Goal: Find specific page/section: Find specific page/section

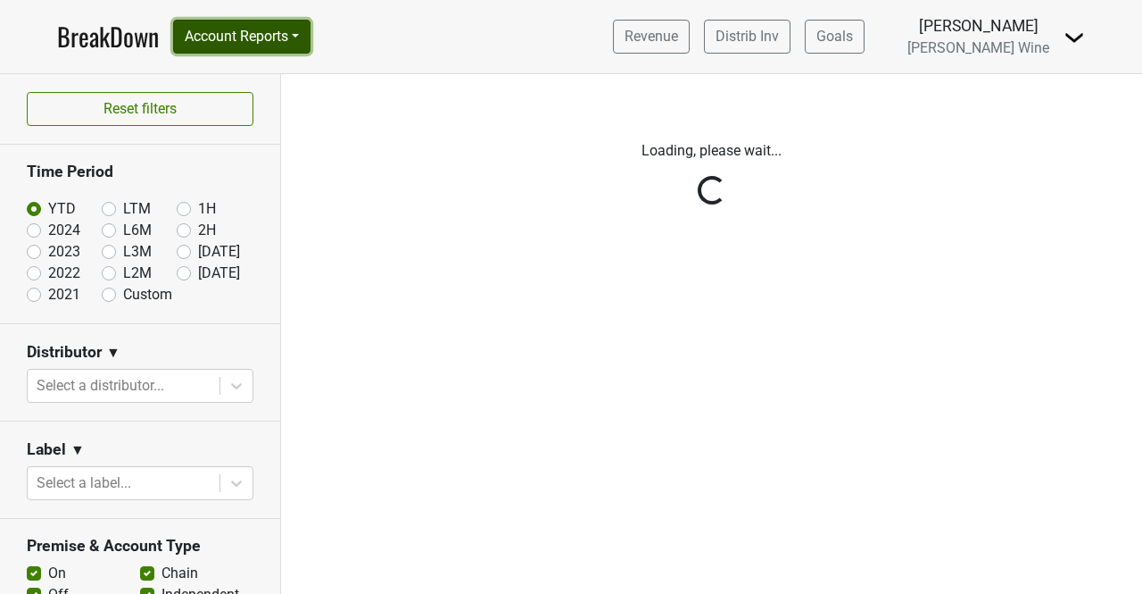
click at [261, 31] on button "Account Reports" at bounding box center [241, 37] width 137 height 34
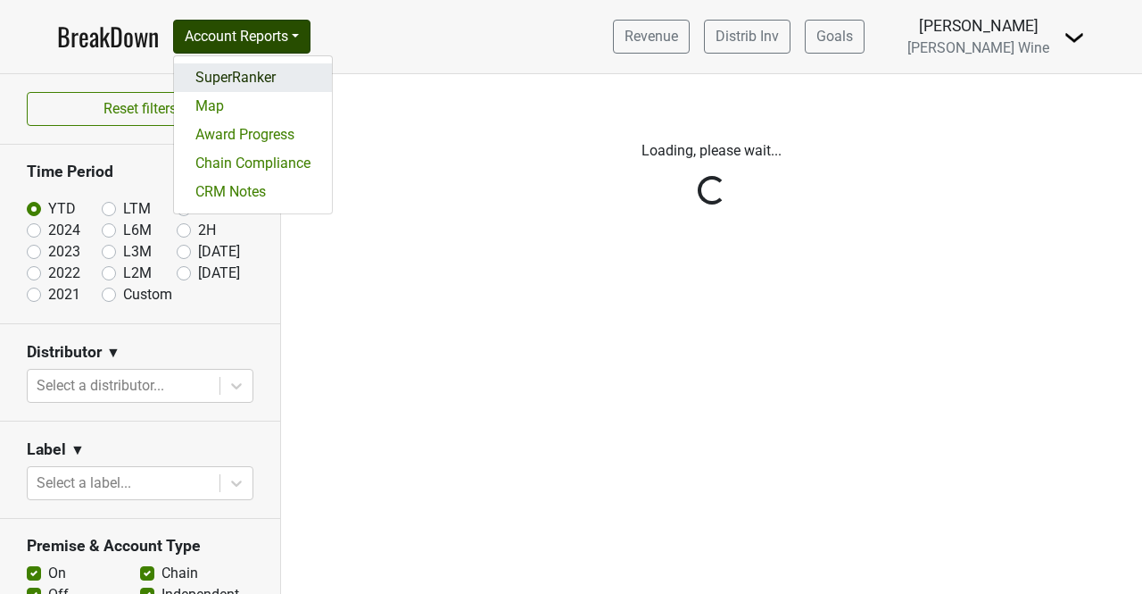
click at [242, 87] on link "SuperRanker" at bounding box center [253, 77] width 158 height 29
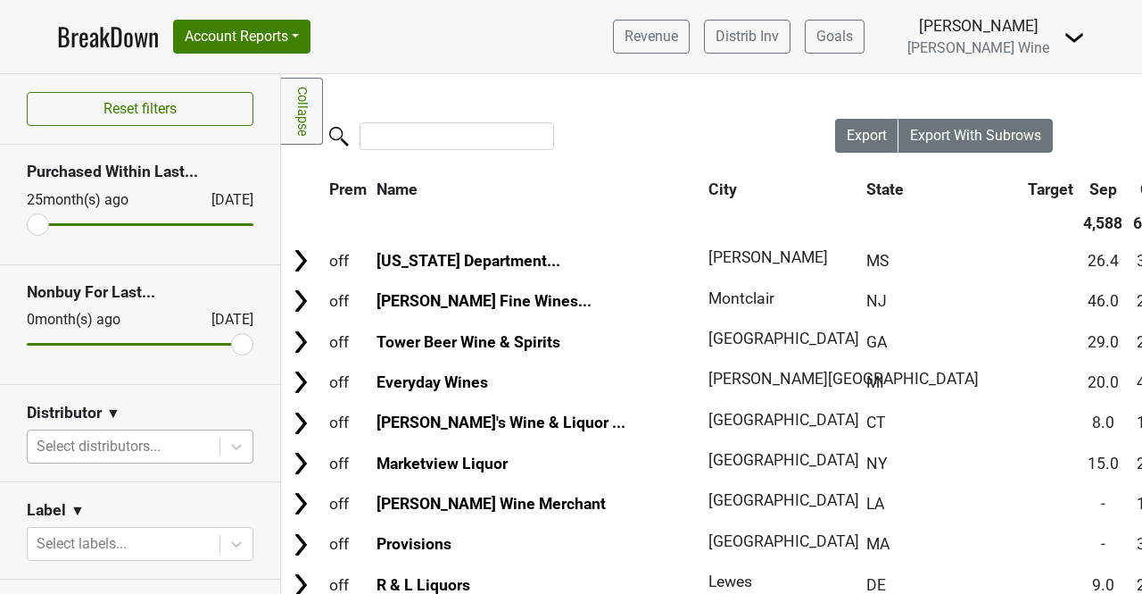
click at [146, 453] on div at bounding box center [124, 446] width 174 height 25
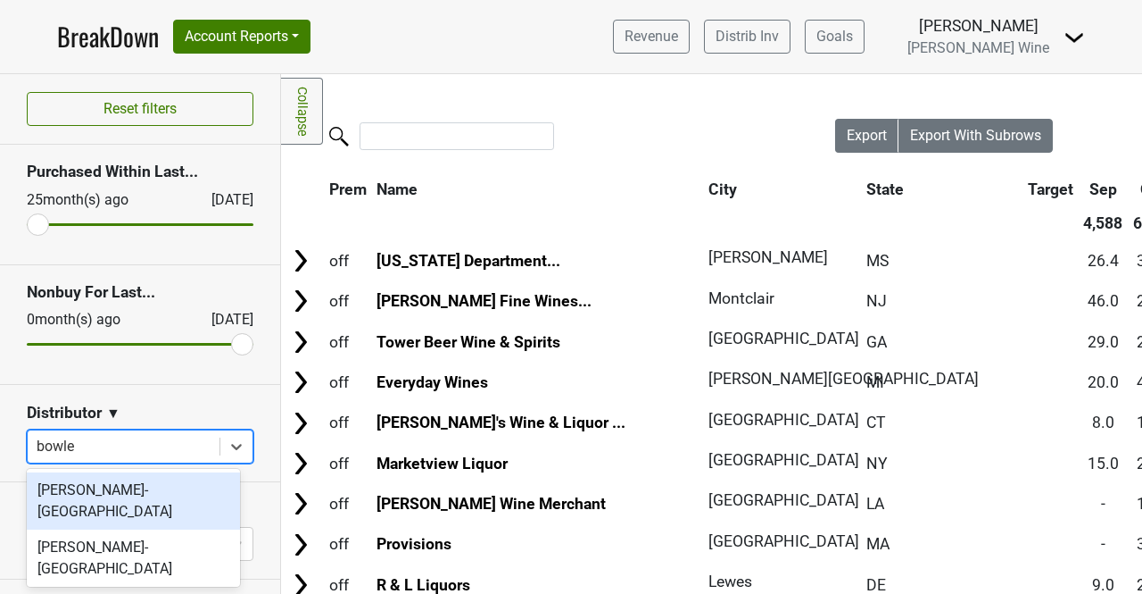
type input "bowler"
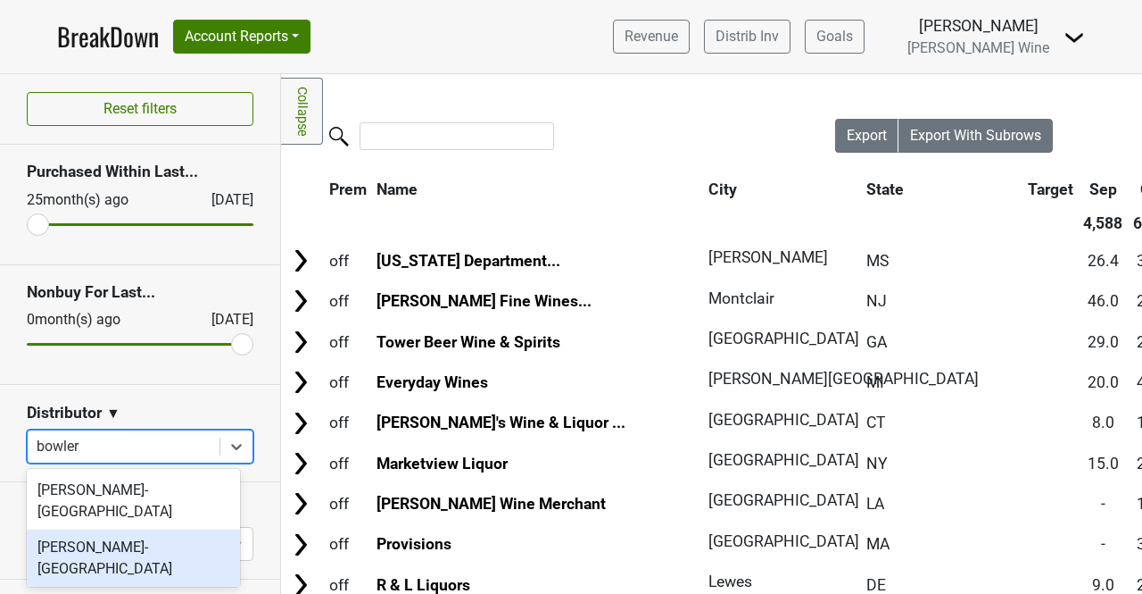
click at [134, 529] on div "David Bowler-NY" at bounding box center [133, 557] width 213 height 57
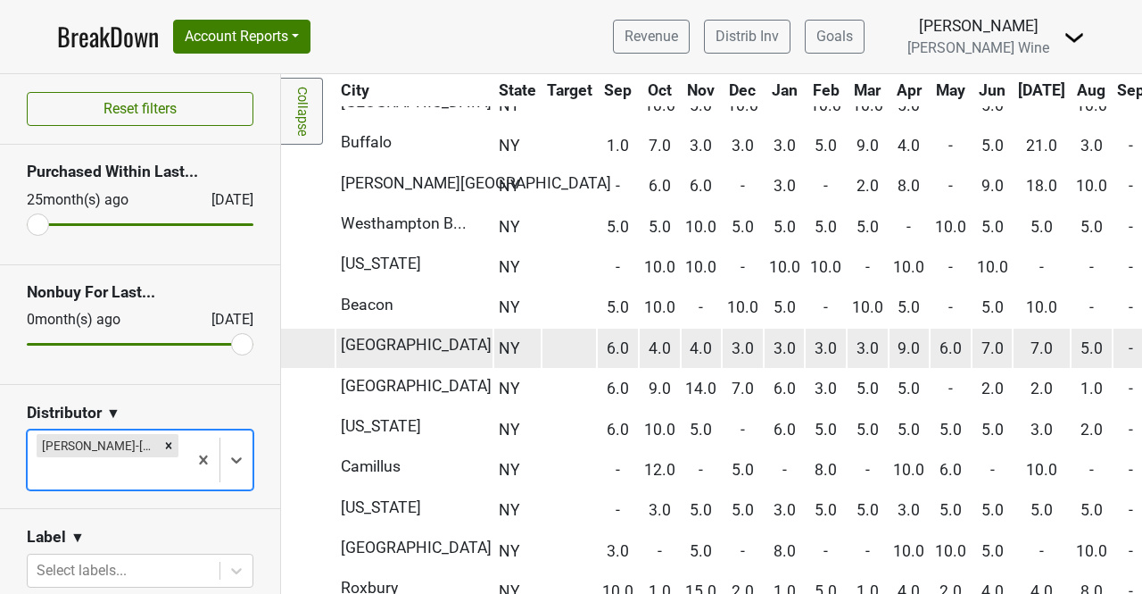
scroll to position [884, 0]
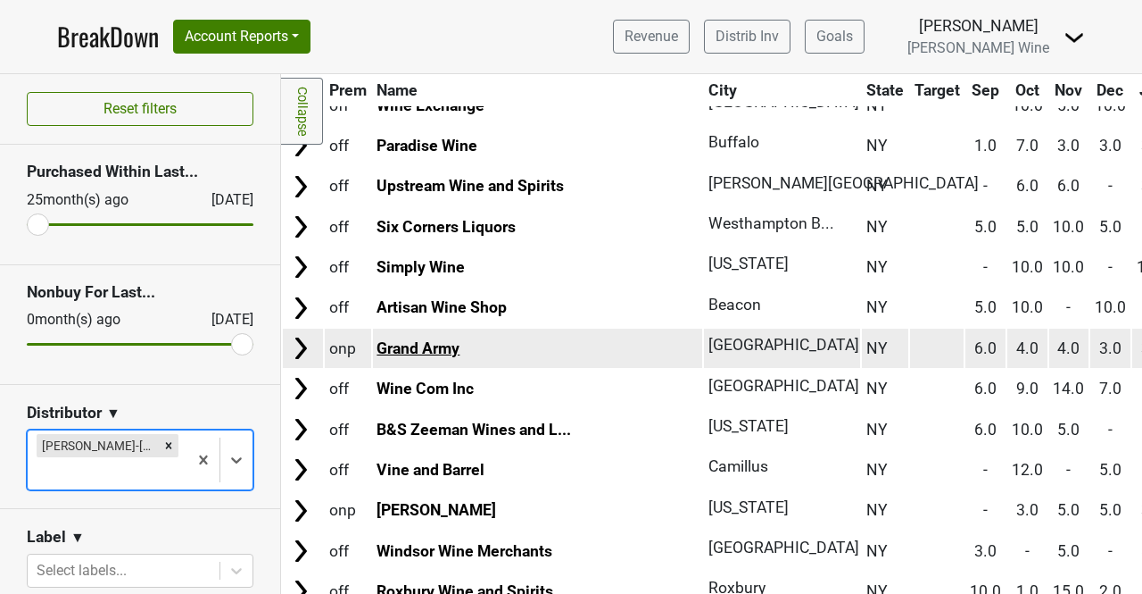
click at [425, 356] on link "Grand Army" at bounding box center [418, 348] width 83 height 18
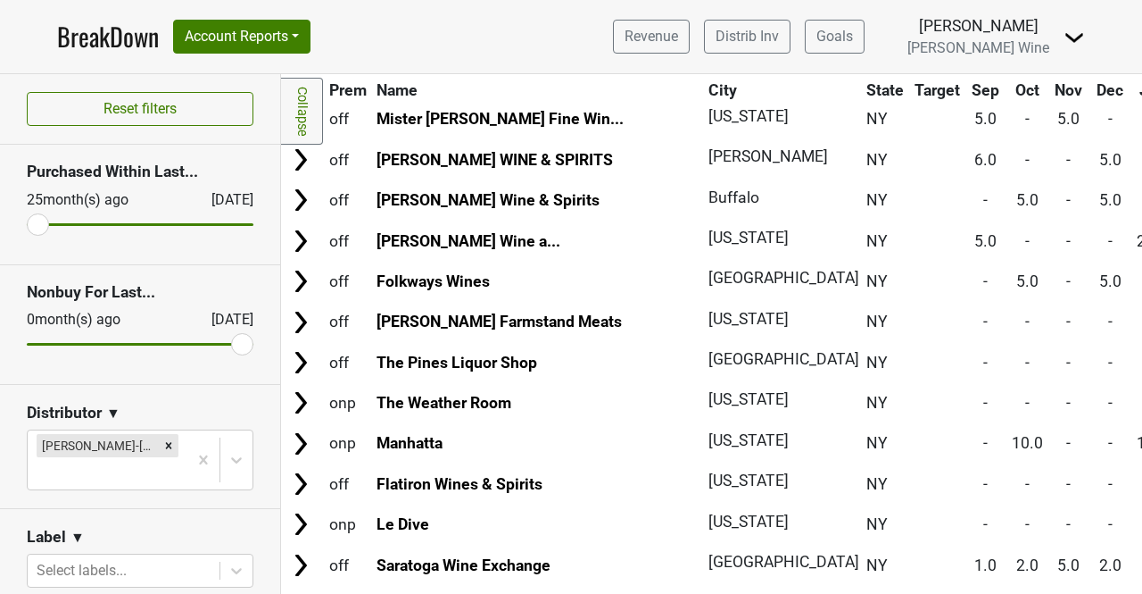
scroll to position [2370, 0]
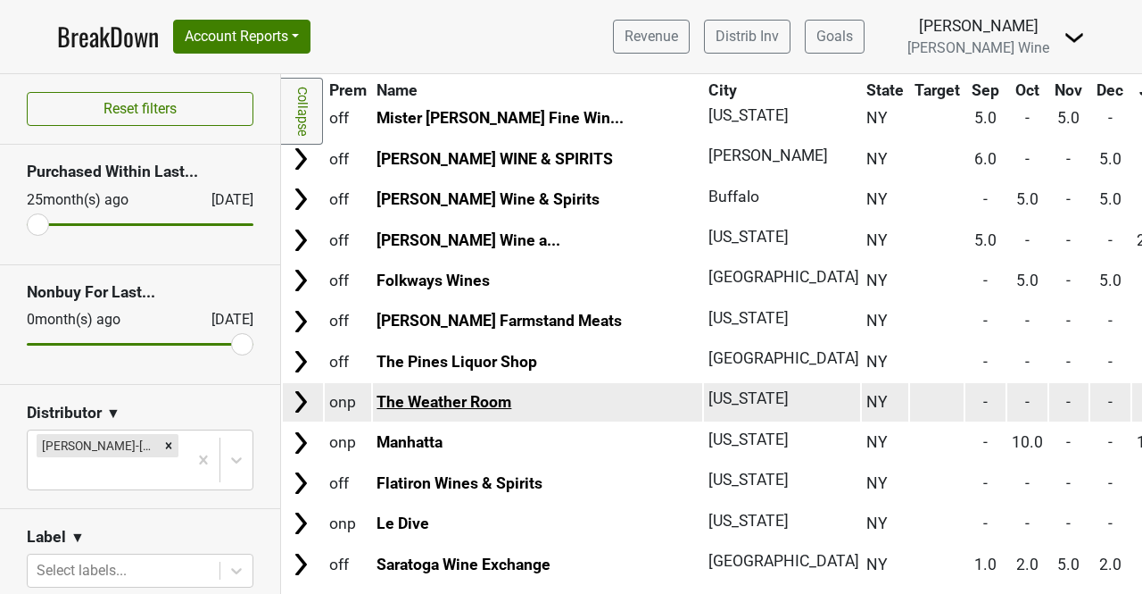
click at [451, 411] on link "The Weather Room" at bounding box center [444, 402] width 135 height 18
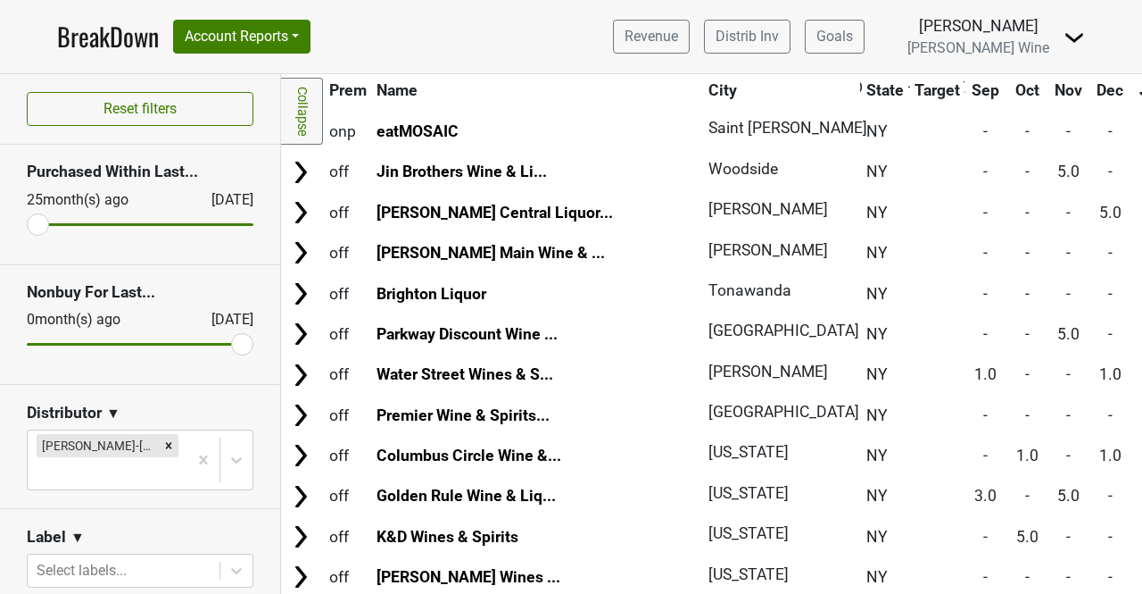
scroll to position [6853, 0]
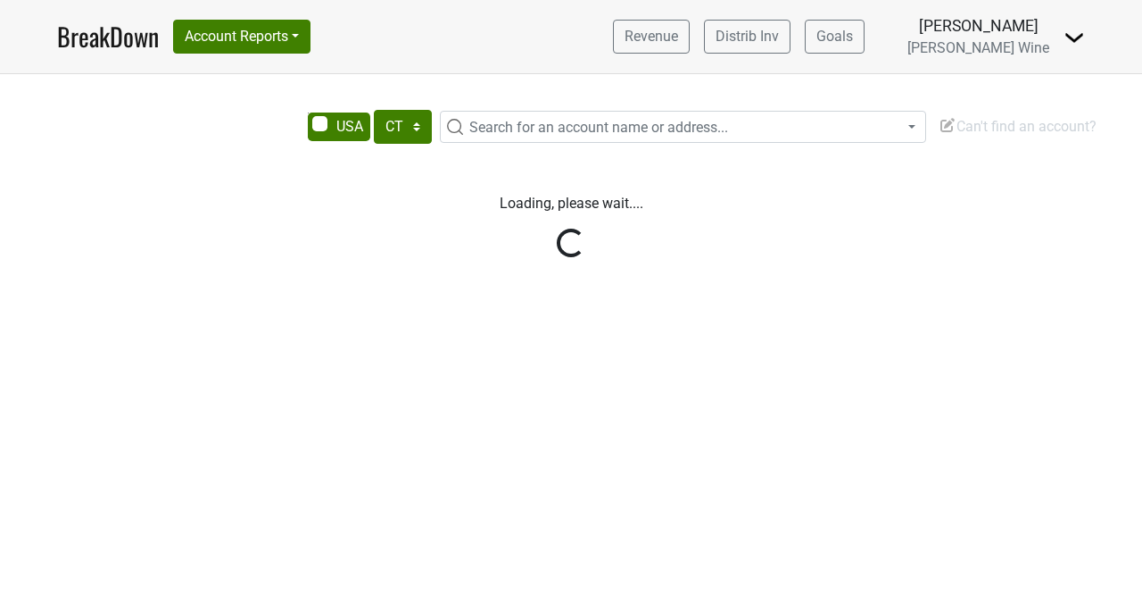
select select "CT"
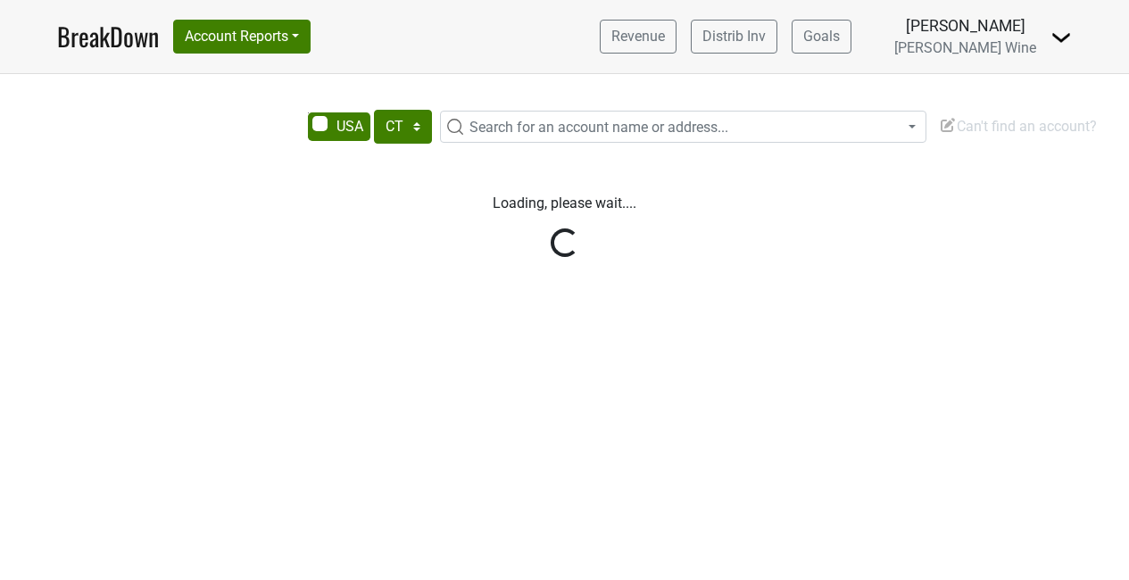
select select "CT"
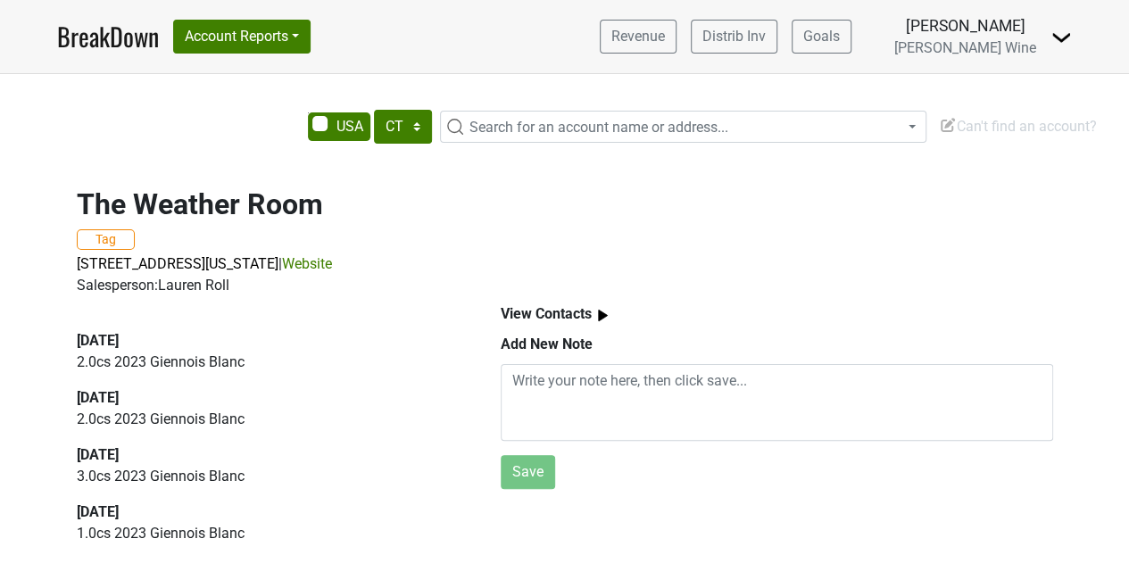
scroll to position [13, 0]
click at [332, 255] on link "Website" at bounding box center [307, 263] width 50 height 17
